Goal: Information Seeking & Learning: Find specific page/section

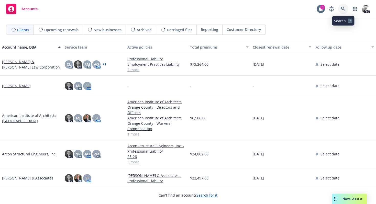
click at [345, 9] on icon at bounding box center [343, 9] width 5 height 5
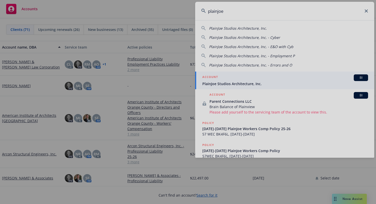
type input "plainjoe"
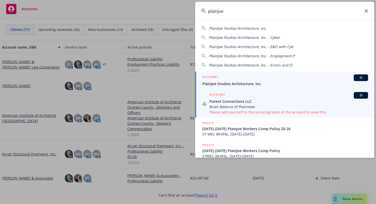
click at [224, 80] on div "ACCOUNT BI" at bounding box center [285, 77] width 166 height 7
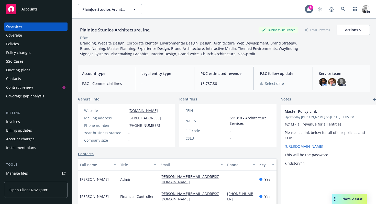
click at [23, 45] on div "Policies" at bounding box center [35, 44] width 59 height 8
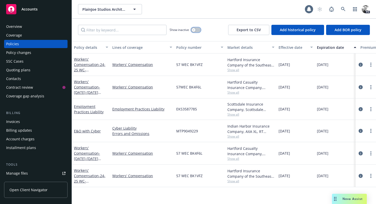
click at [197, 30] on button "button" at bounding box center [196, 29] width 10 height 5
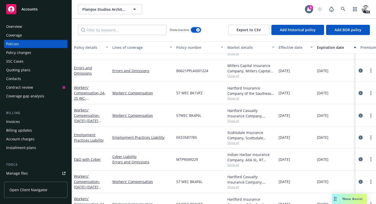
scroll to position [59, 0]
click at [130, 71] on link "Errors and Omissions" at bounding box center [142, 70] width 60 height 5
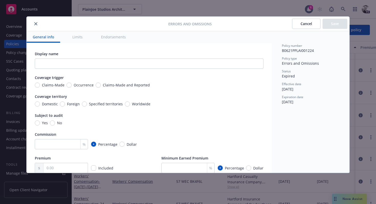
click at [35, 25] on button "close" at bounding box center [36, 24] width 6 height 6
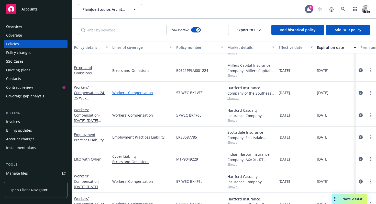
scroll to position [53, 0]
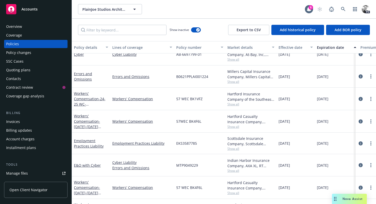
click at [82, 76] on div "Errors and Omissions" at bounding box center [91, 76] width 34 height 11
click at [77, 74] on link "Errors and Omissions" at bounding box center [83, 76] width 18 height 10
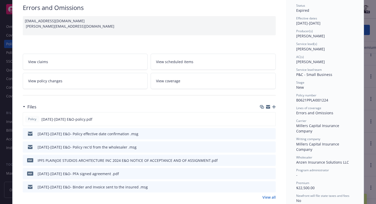
scroll to position [47, 0]
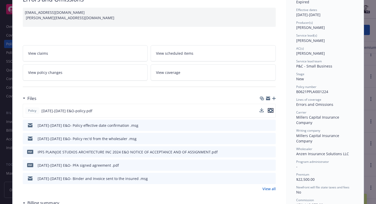
click at [271, 110] on icon "preview file" at bounding box center [270, 111] width 5 height 4
